Goal: Information Seeking & Learning: Learn about a topic

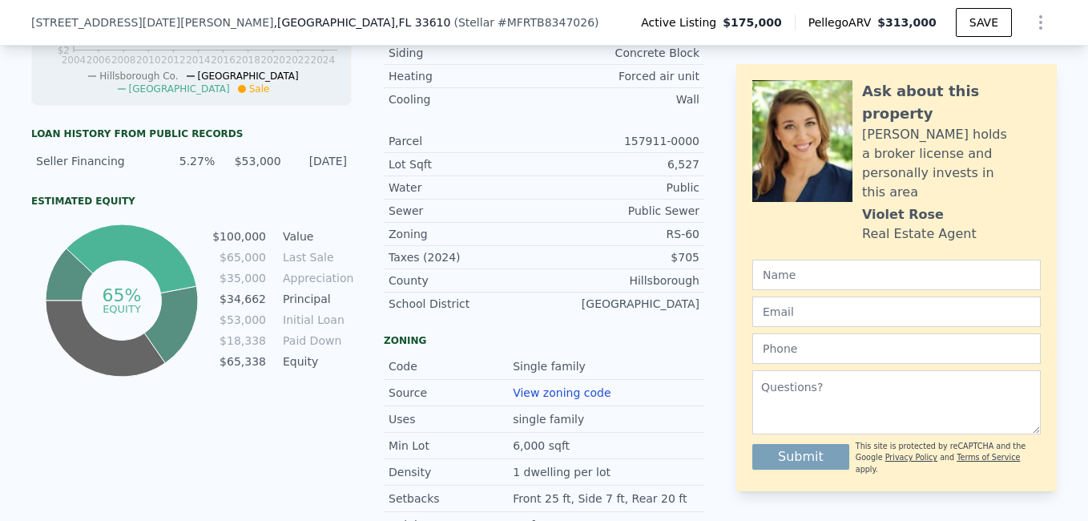
scroll to position [876, 0]
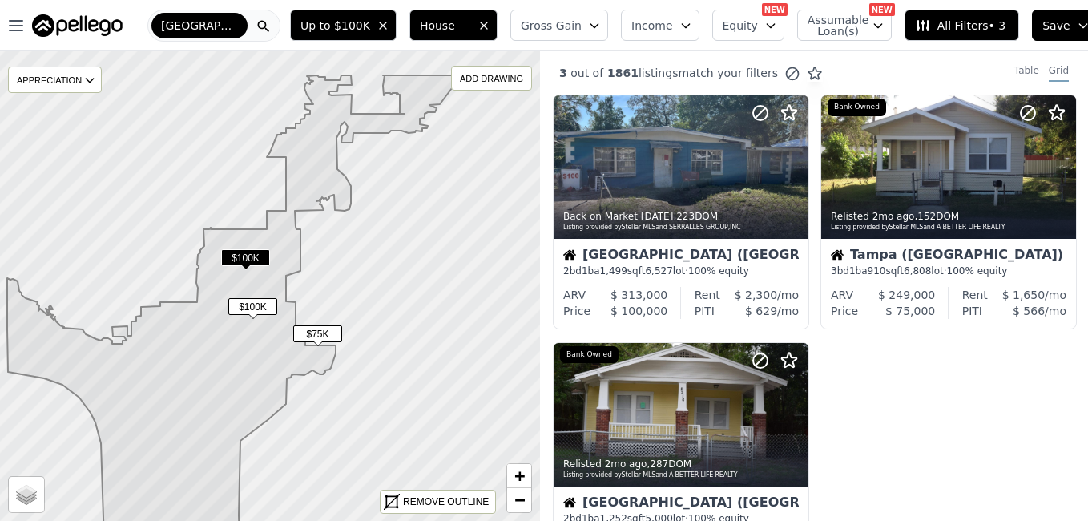
click at [1067, 424] on div "Back on Market 5d ago , 223 DOM Listing provided by Stellar MLS and SERRALLES G…" at bounding box center [814, 342] width 548 height 495
click at [384, 25] on icon "button" at bounding box center [383, 25] width 6 height 6
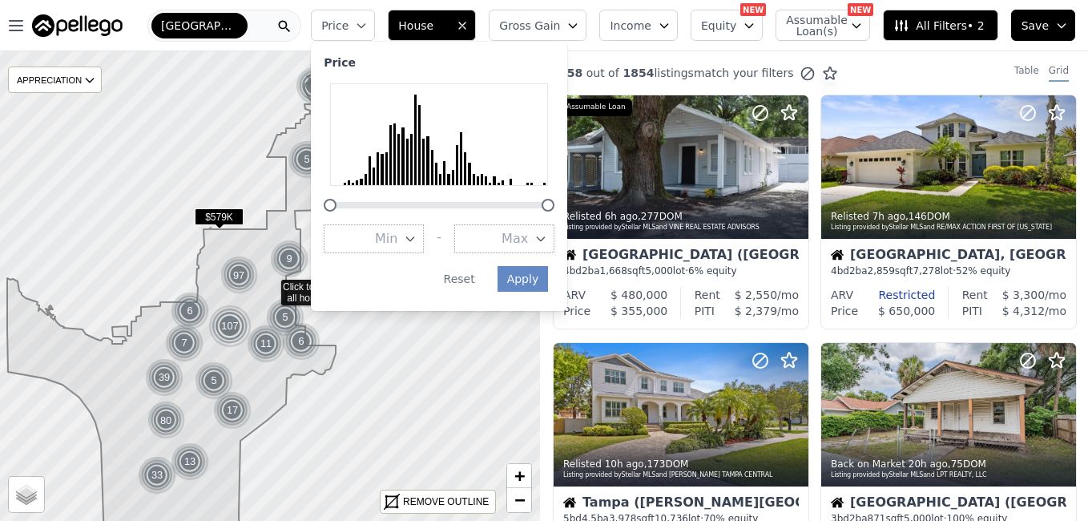
click at [935, 82] on div "858 out of 1854 listings match your filters Table Grid" at bounding box center [814, 72] width 548 height 43
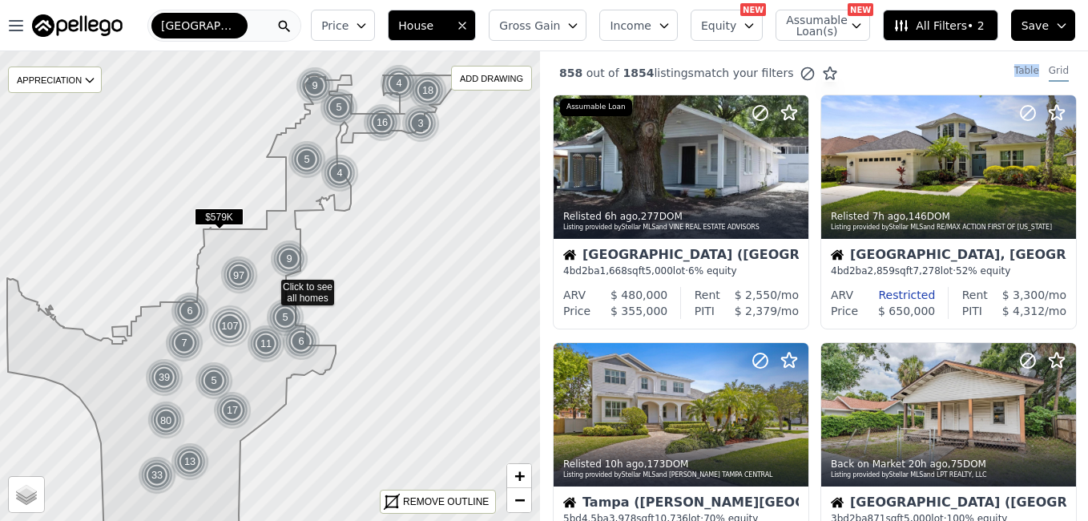
click at [935, 82] on div "858 out of 1854 listings match your filters Table Grid" at bounding box center [814, 72] width 548 height 43
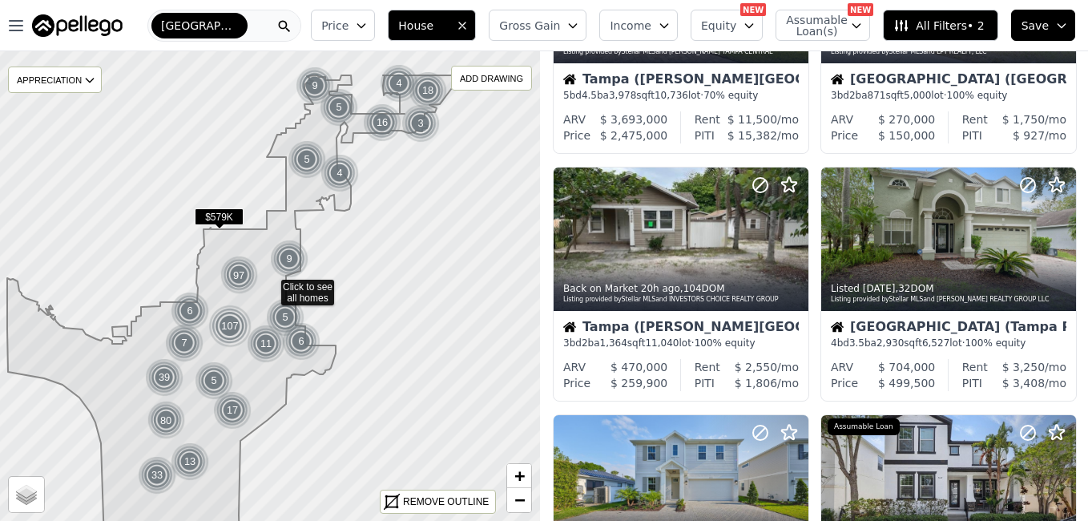
scroll to position [391, 0]
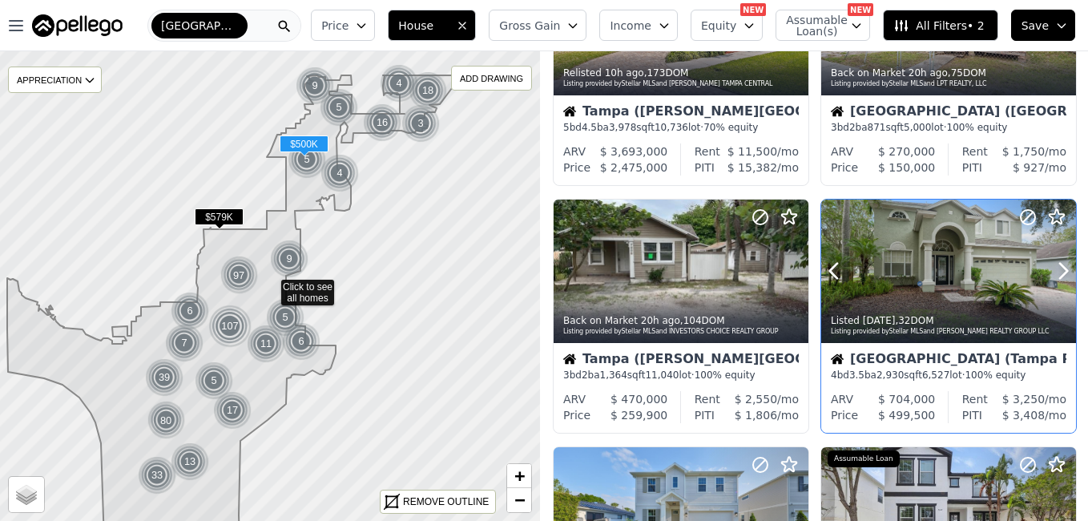
click at [964, 255] on div at bounding box center [948, 270] width 255 height 143
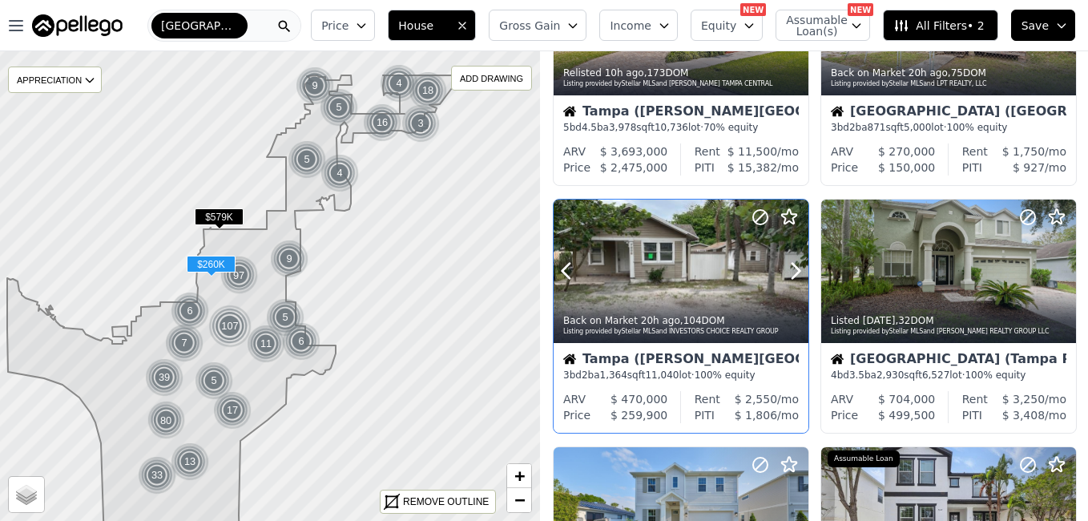
click at [699, 276] on div at bounding box center [680, 270] width 255 height 143
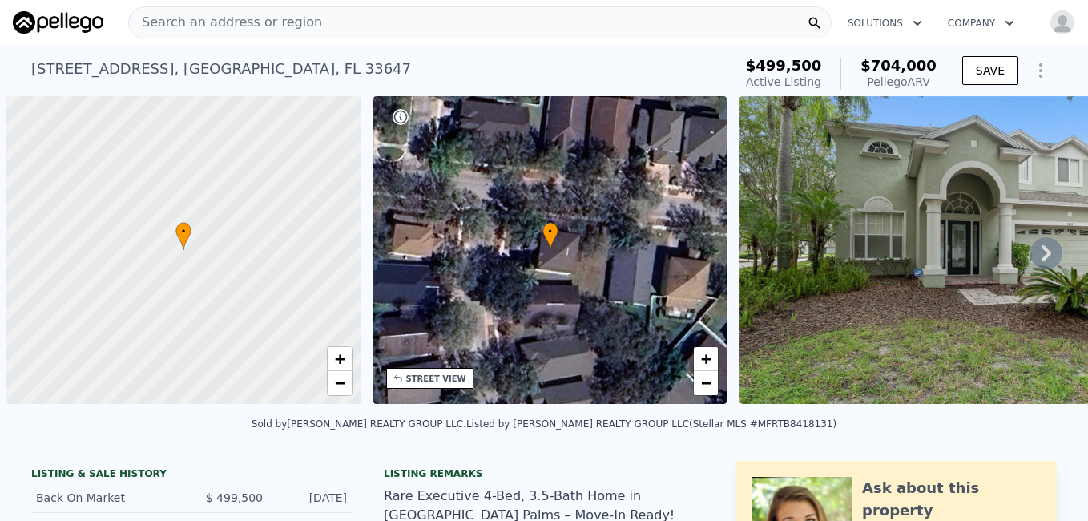
scroll to position [0, 6]
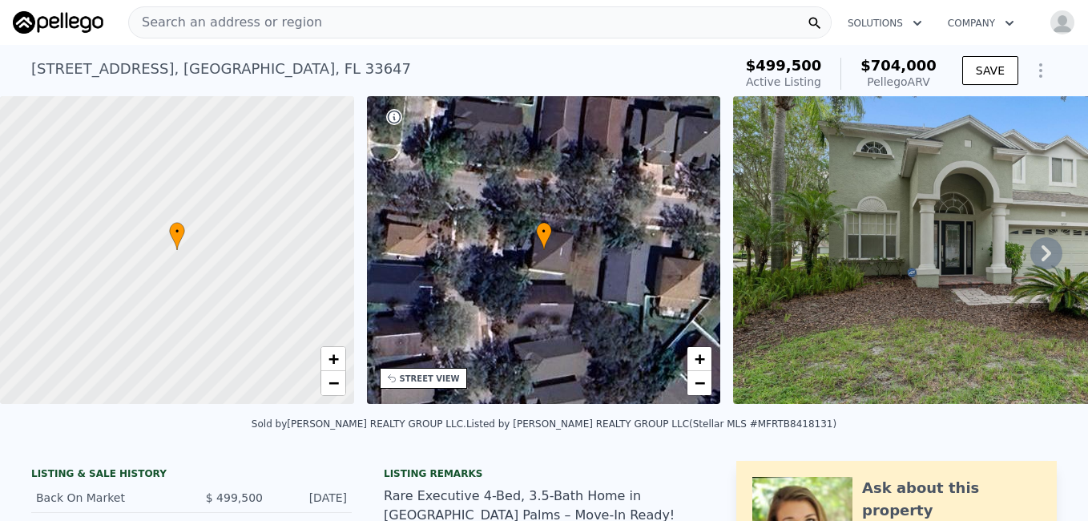
click at [1030, 262] on icon at bounding box center [1046, 253] width 32 height 32
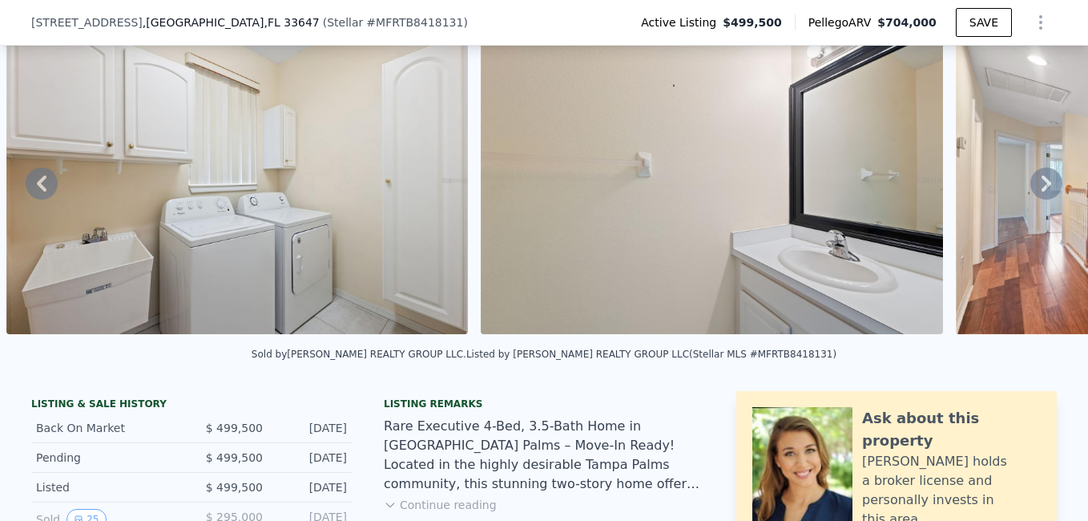
scroll to position [123, 0]
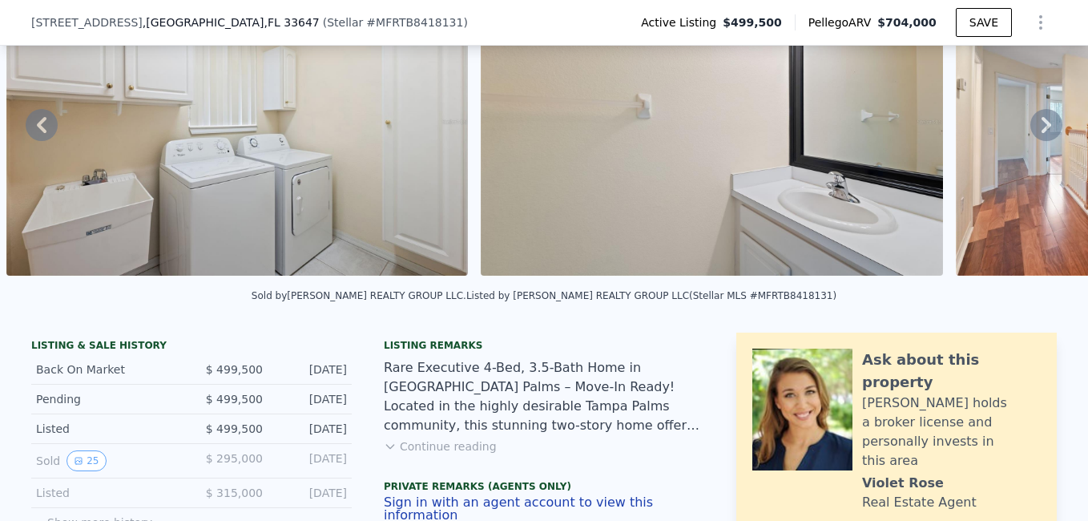
click at [465, 454] on button "Continue reading" at bounding box center [440, 446] width 113 height 16
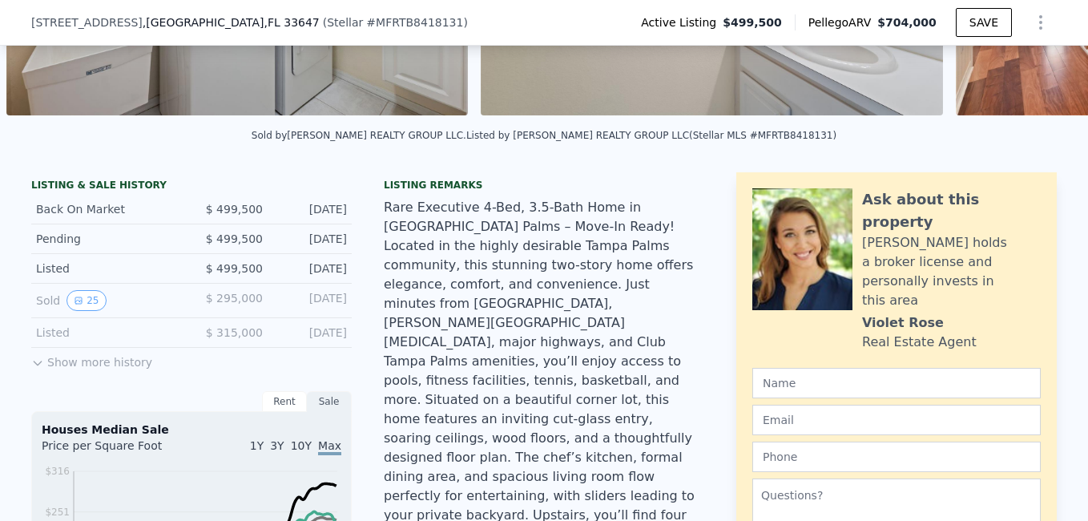
scroll to position [315, 0]
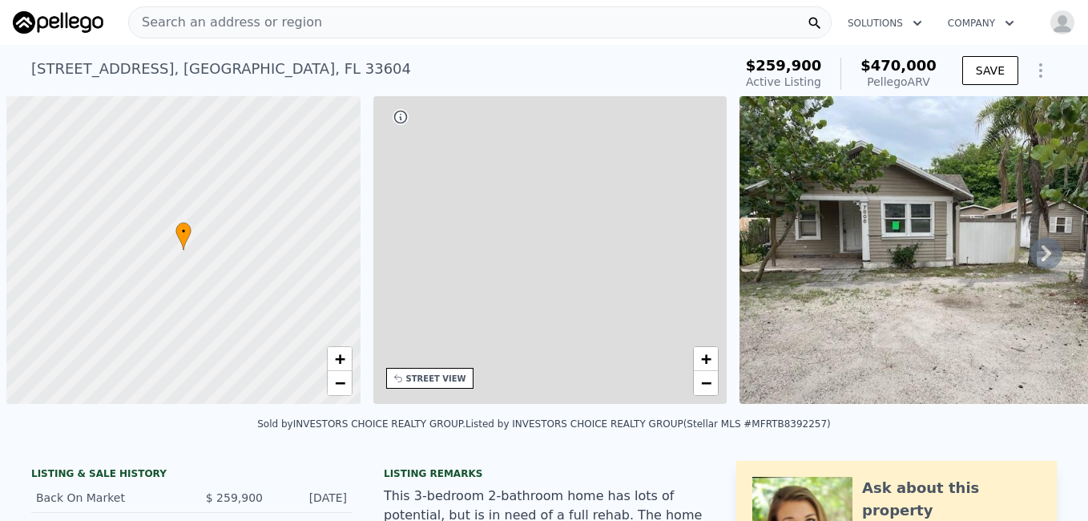
drag, startPoint x: 0, startPoint y: 0, endPoint x: 901, endPoint y: 431, distance: 998.7
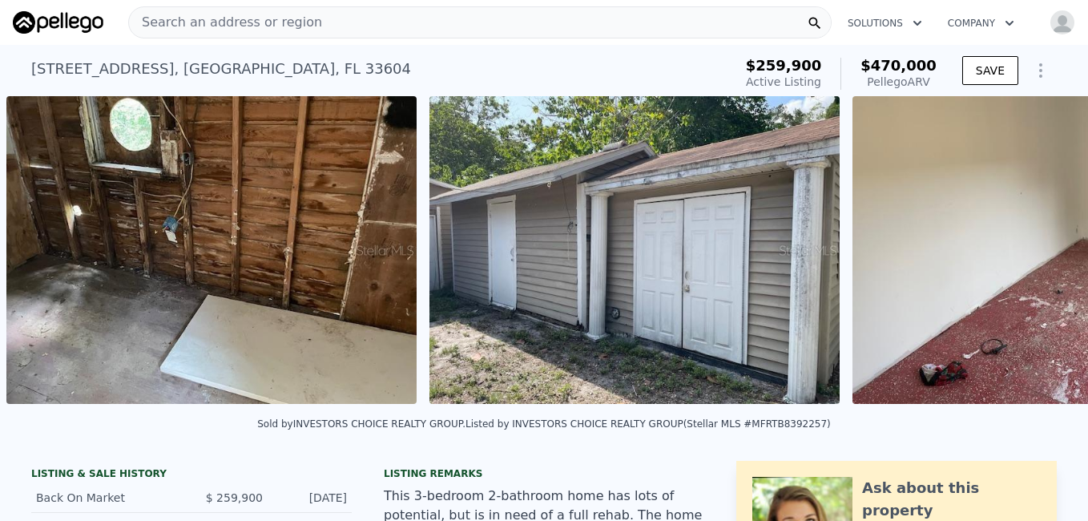
scroll to position [0, 9190]
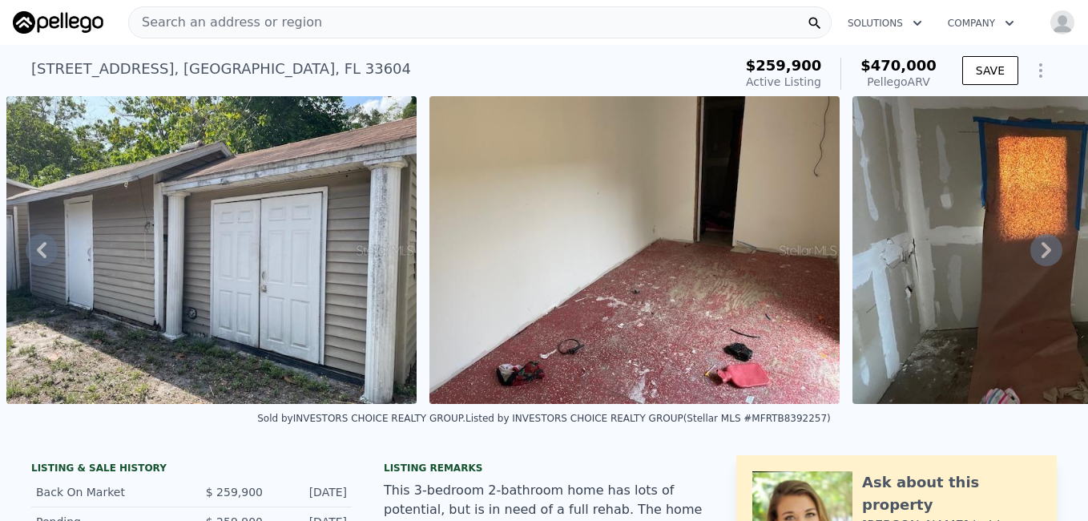
click at [1068, 416] on div "Sold by INVESTORS CHOICE REALTY GROUP . Listed by INVESTORS CHOICE REALTY GROUP…" at bounding box center [544, 423] width 1088 height 38
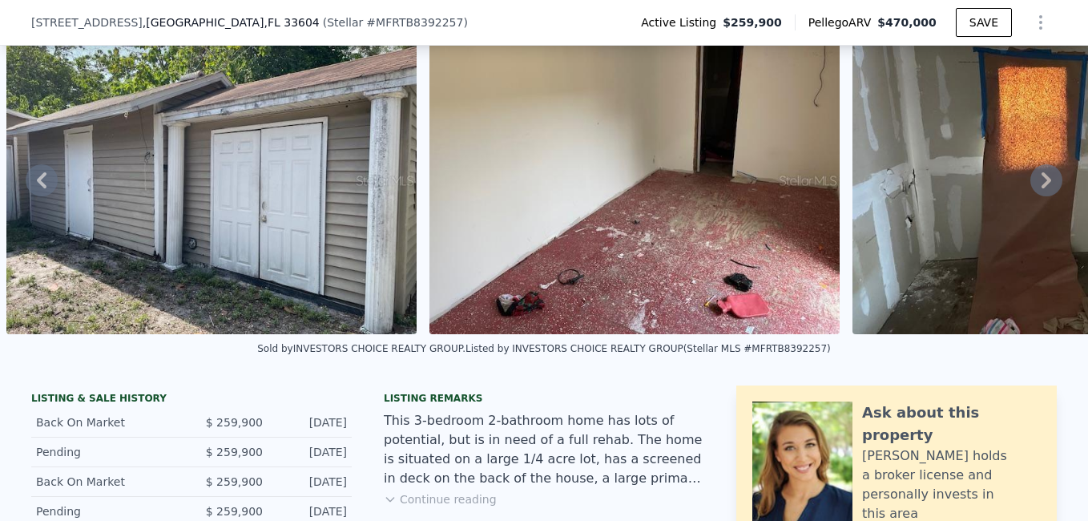
scroll to position [165, 0]
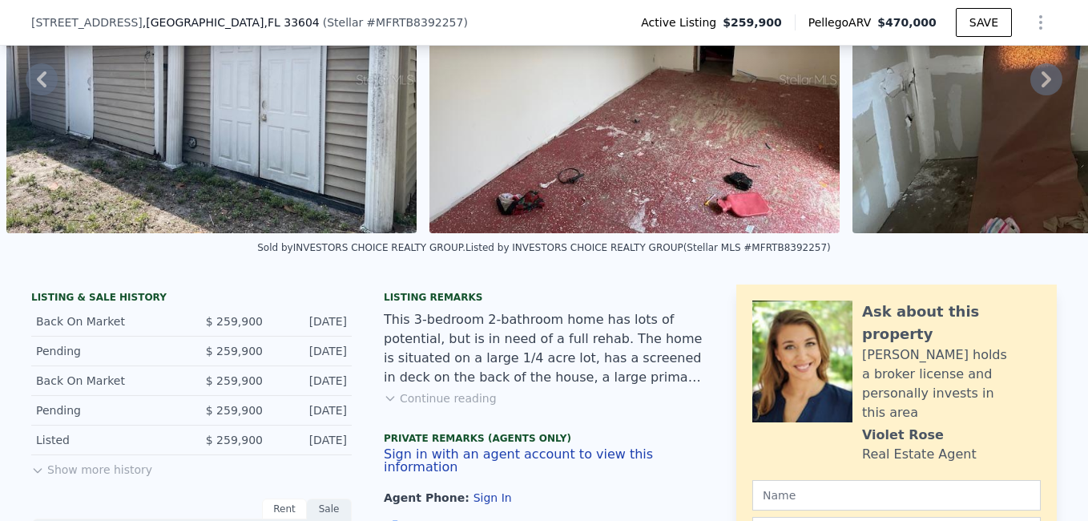
click at [421, 406] on button "Continue reading" at bounding box center [440, 398] width 113 height 16
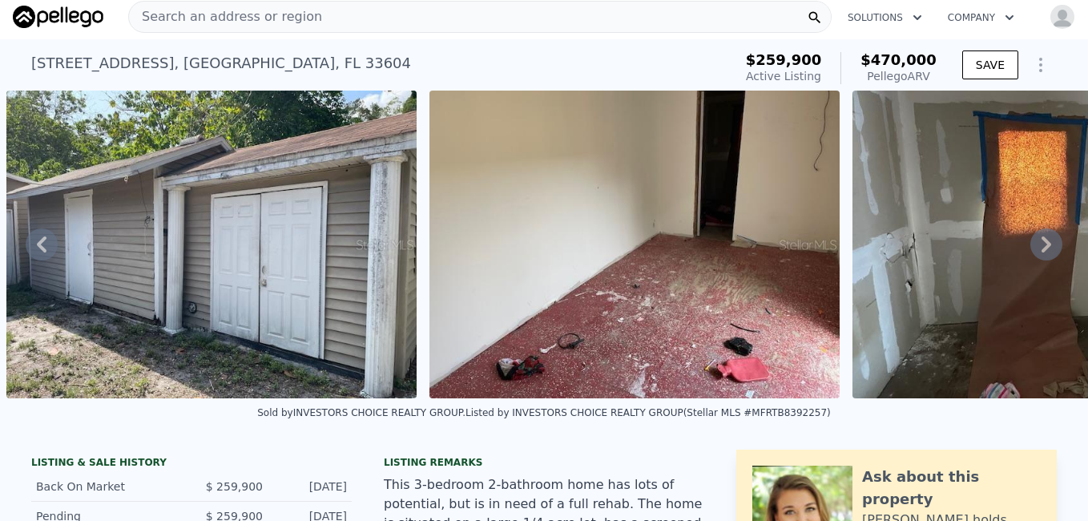
scroll to position [0, 0]
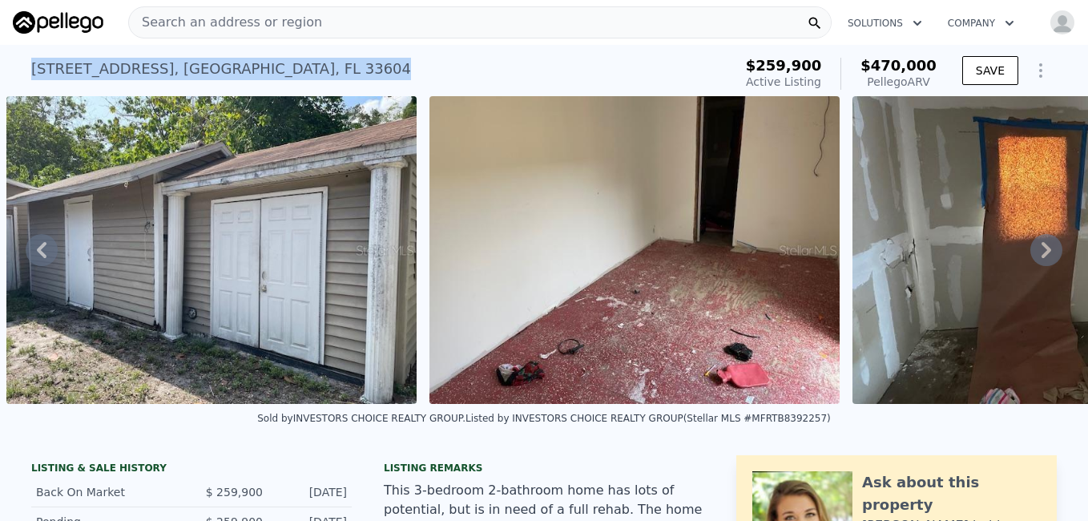
drag, startPoint x: 271, startPoint y: 63, endPoint x: 16, endPoint y: 55, distance: 255.6
click at [16, 55] on div "7806 N Orleans Ave , Tampa , FL 33604 Active at $259,900 (~ARV $470k ) $259,900…" at bounding box center [544, 70] width 1088 height 51
copy div "7806 N Orleans Ave , Tampa , FL 33604"
